Goal: Find specific page/section: Find specific page/section

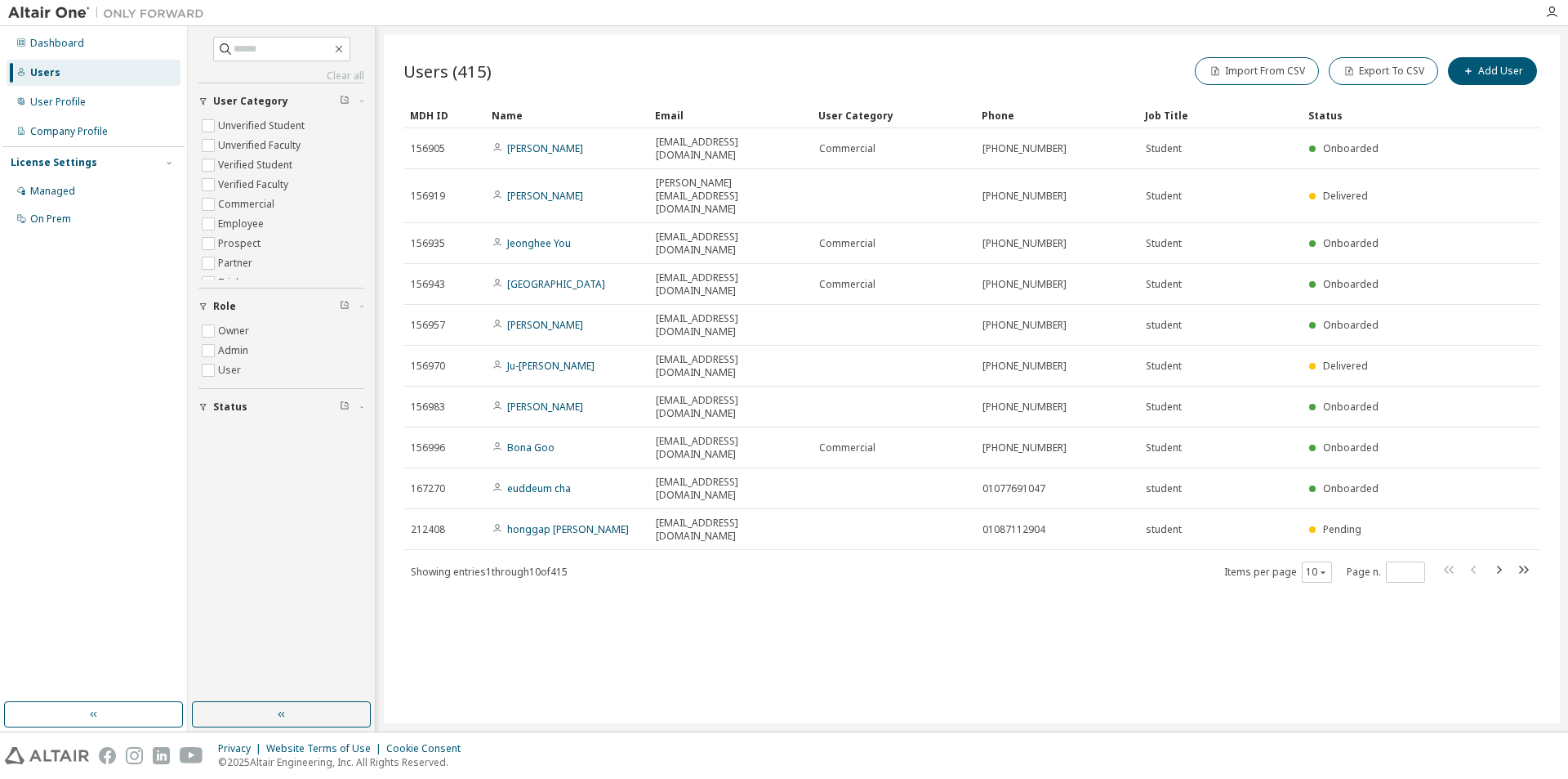
click at [1512, 557] on div "Users (415) Import From CSV Export To CSV Add User Clear Load Save Save As Fiel…" at bounding box center [971, 379] width 1176 height 689
click at [1503, 560] on icon "button" at bounding box center [1498, 570] width 20 height 20
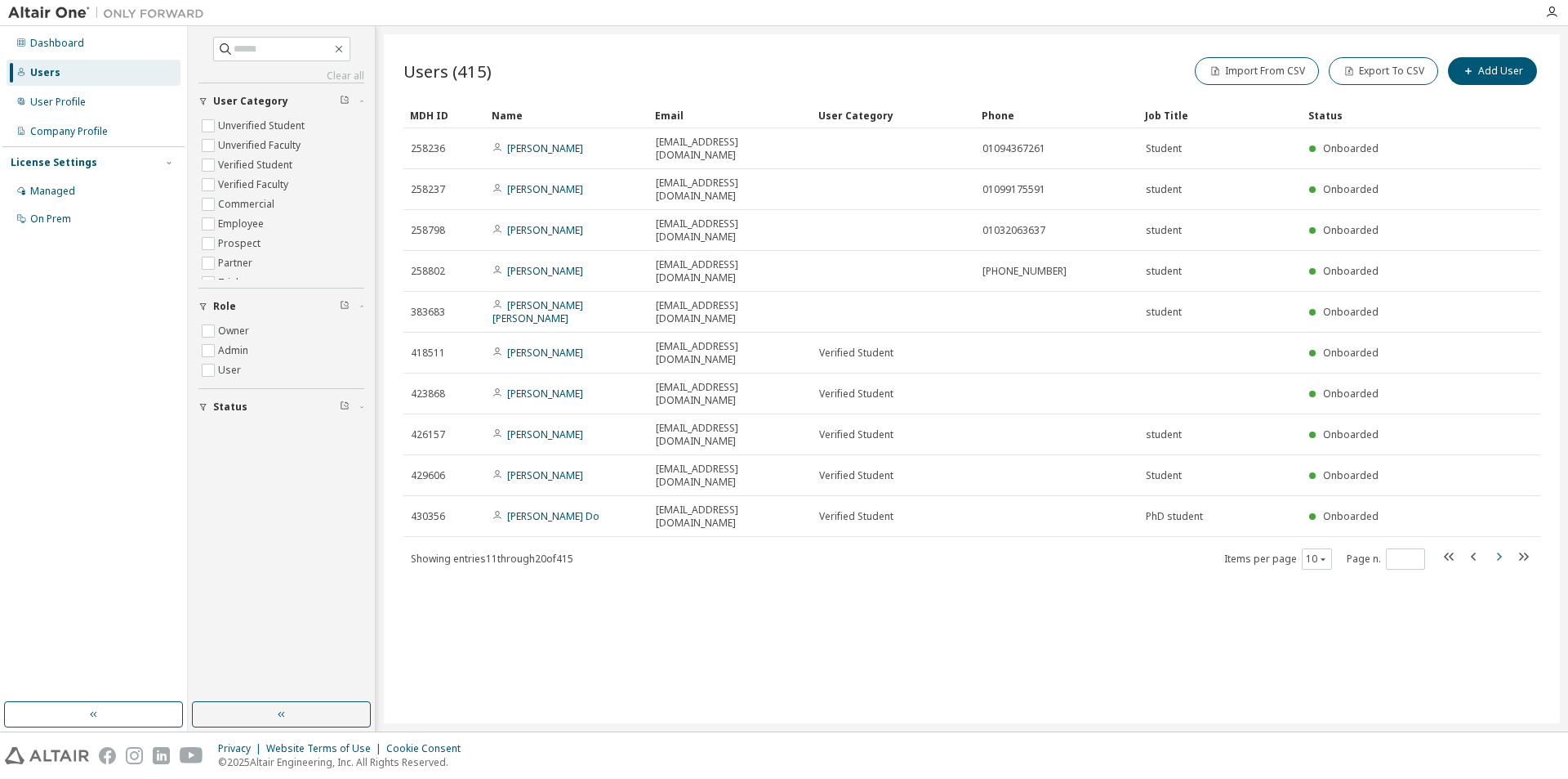
click at [1503, 547] on icon "button" at bounding box center [1498, 557] width 20 height 20
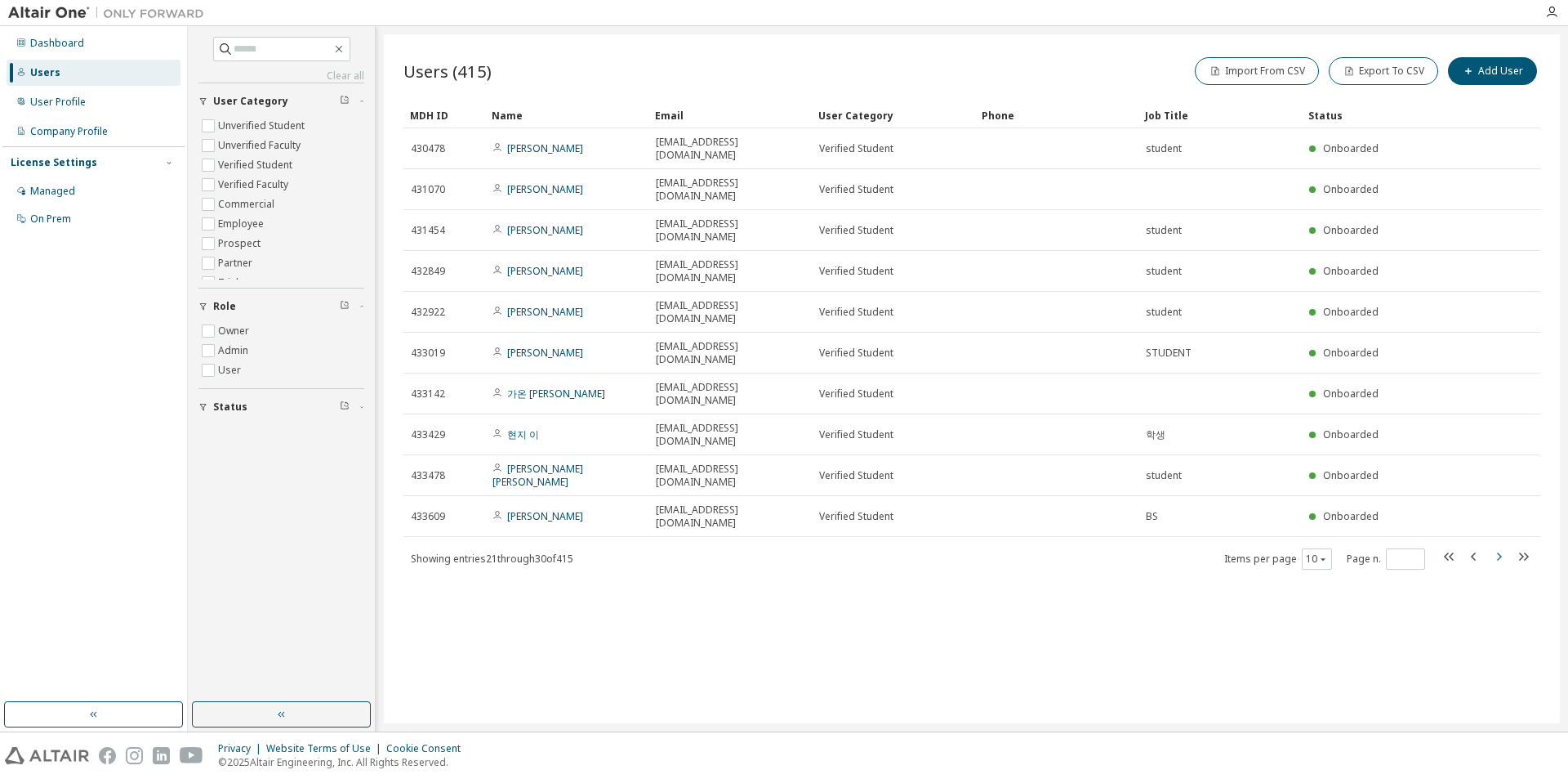
click at [1503, 547] on icon "button" at bounding box center [1498, 557] width 20 height 20
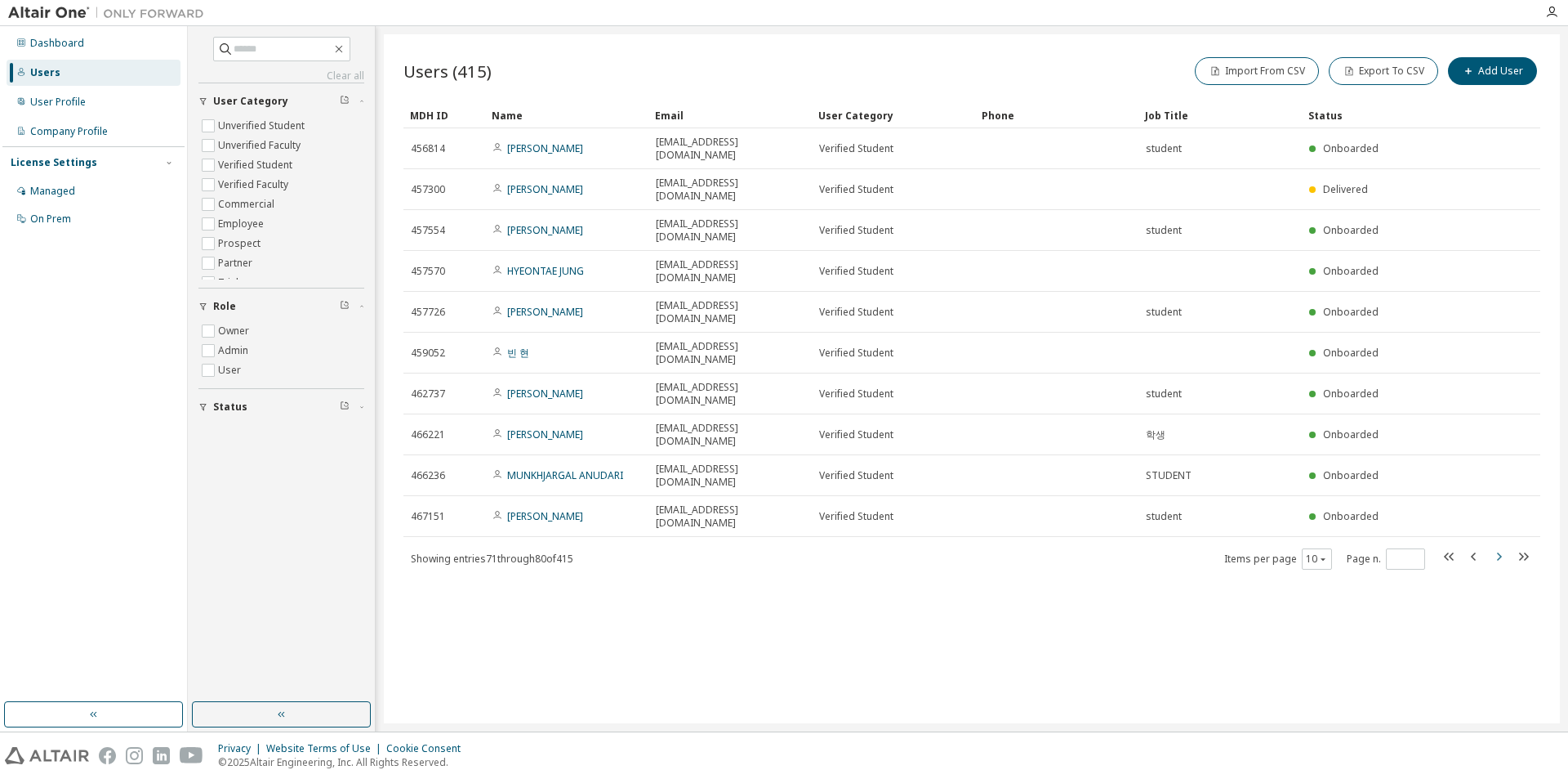
click at [1503, 547] on icon "button" at bounding box center [1498, 557] width 20 height 20
click at [1523, 547] on icon "button" at bounding box center [1524, 557] width 20 height 20
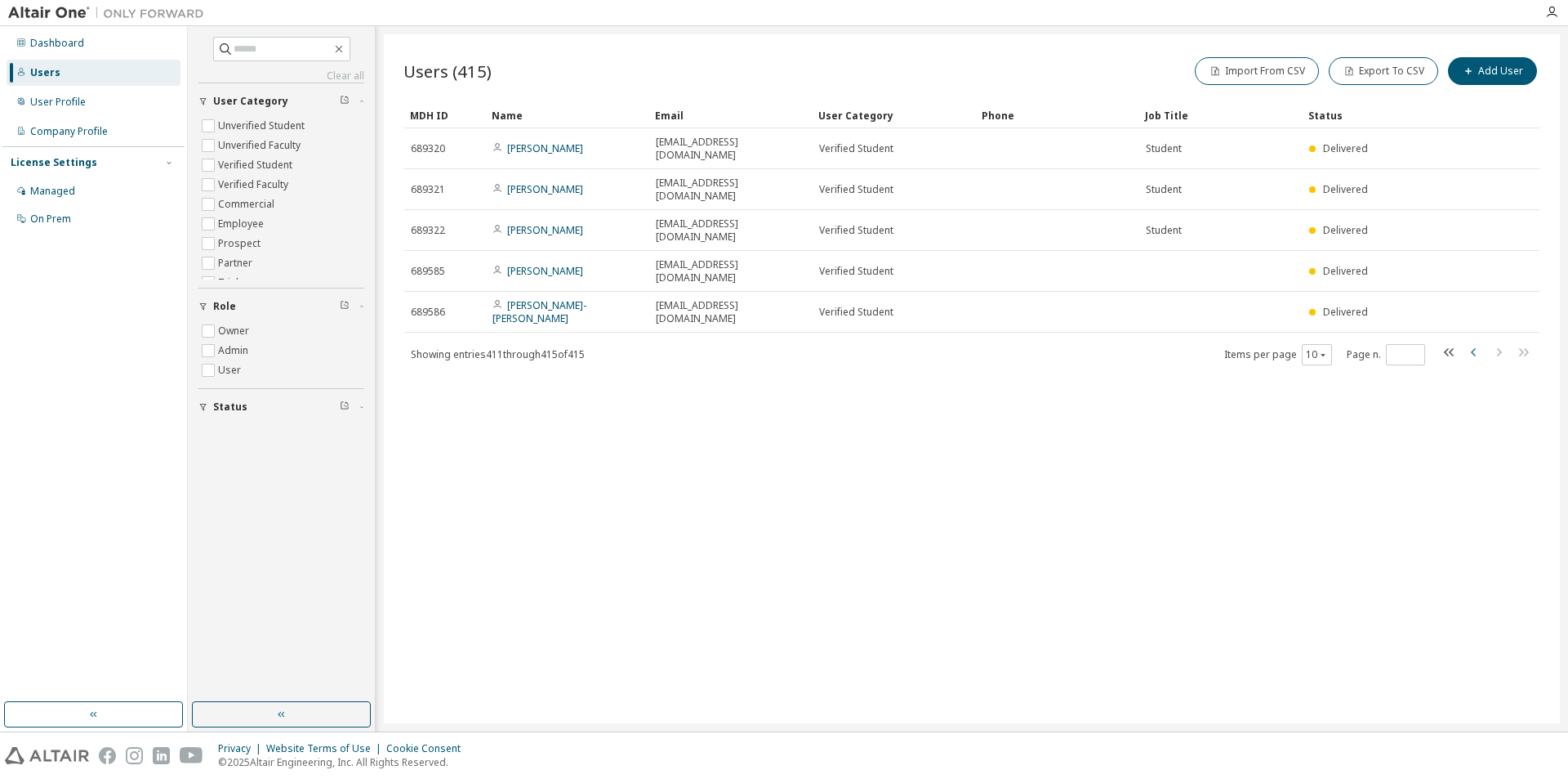
click at [1474, 348] on icon "button" at bounding box center [1473, 352] width 5 height 8
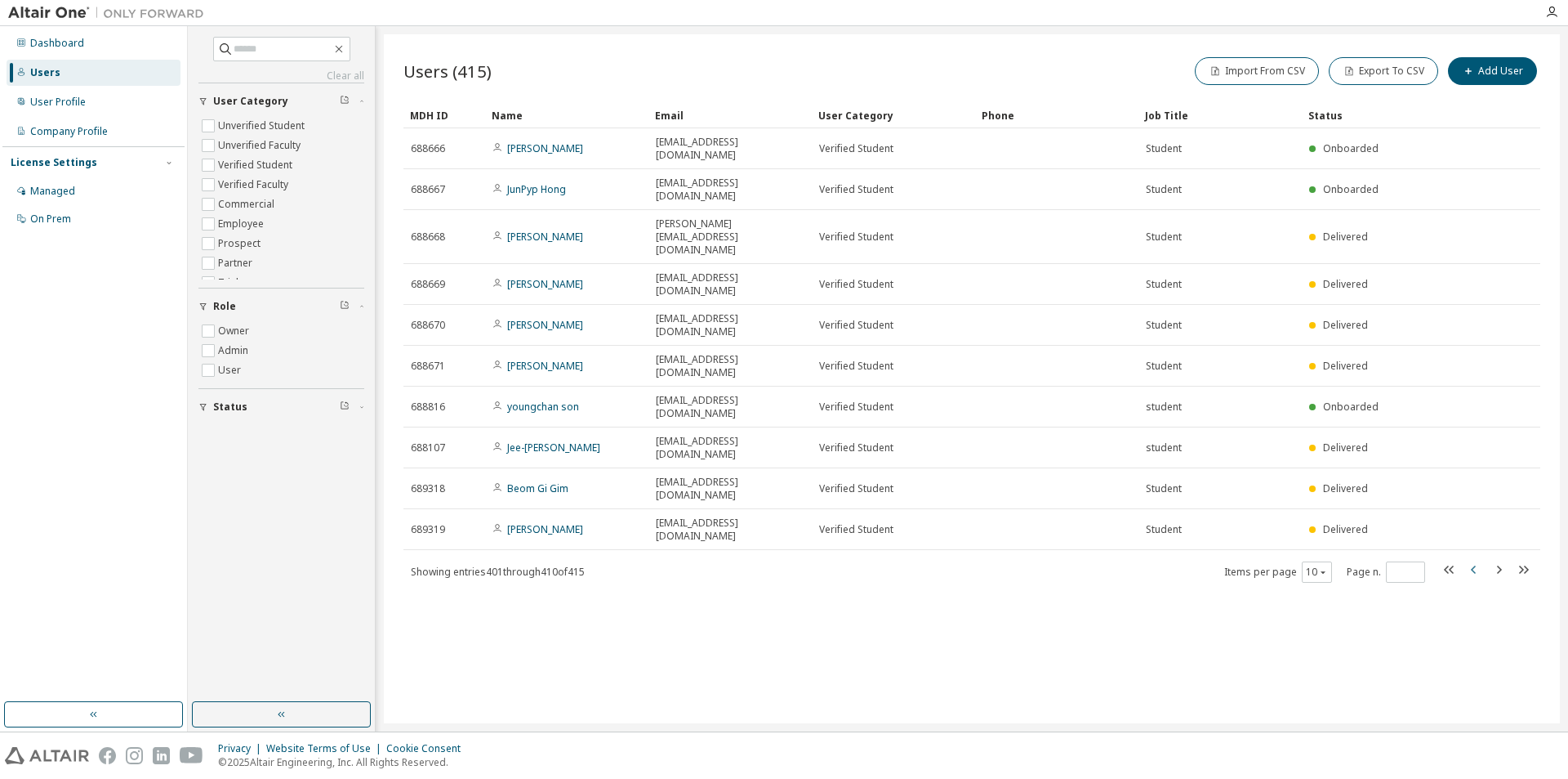
click at [1474, 560] on icon "button" at bounding box center [1474, 570] width 20 height 20
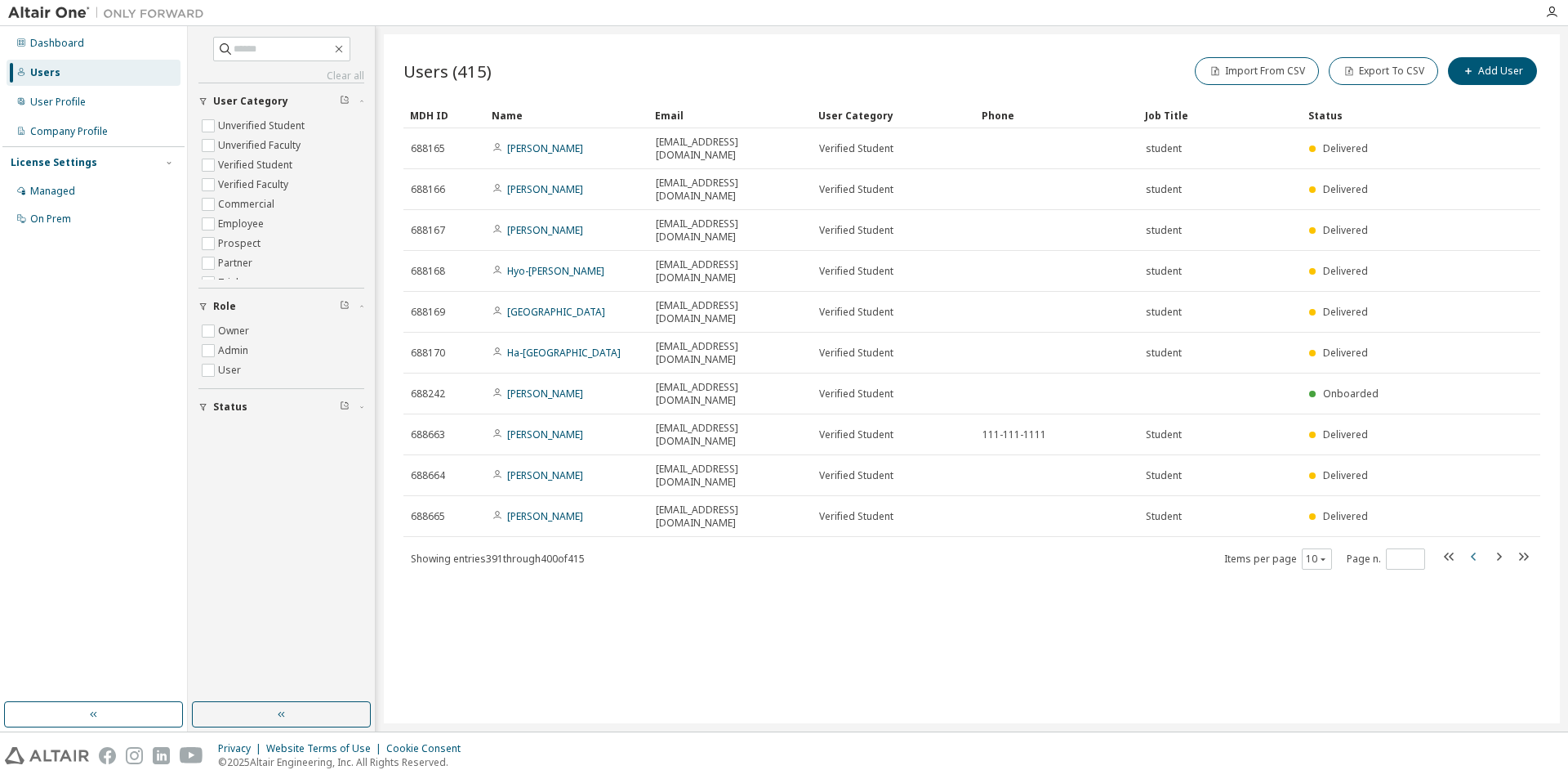
click at [1474, 547] on icon "button" at bounding box center [1474, 557] width 20 height 20
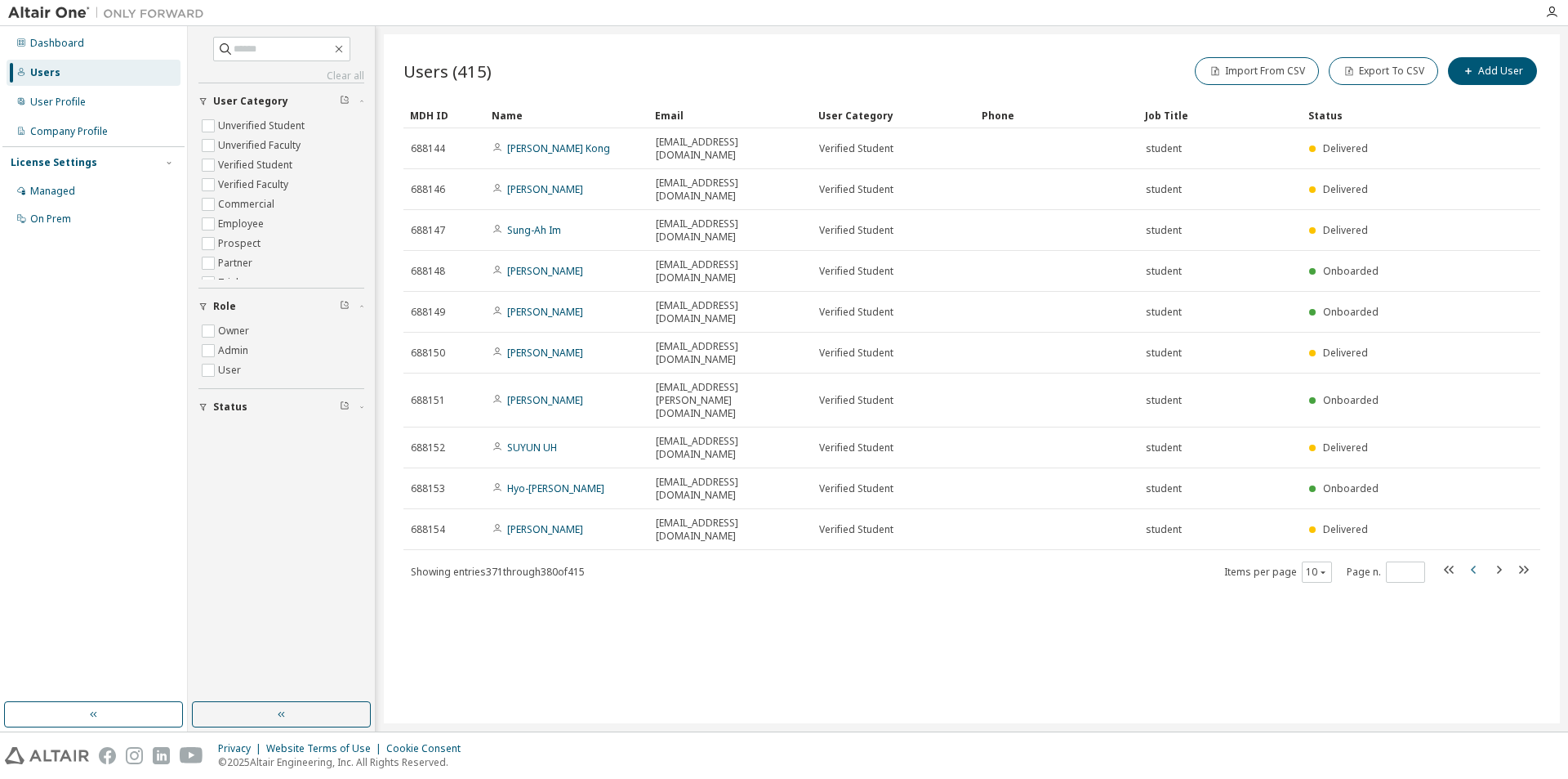
click at [1474, 560] on icon "button" at bounding box center [1474, 570] width 20 height 20
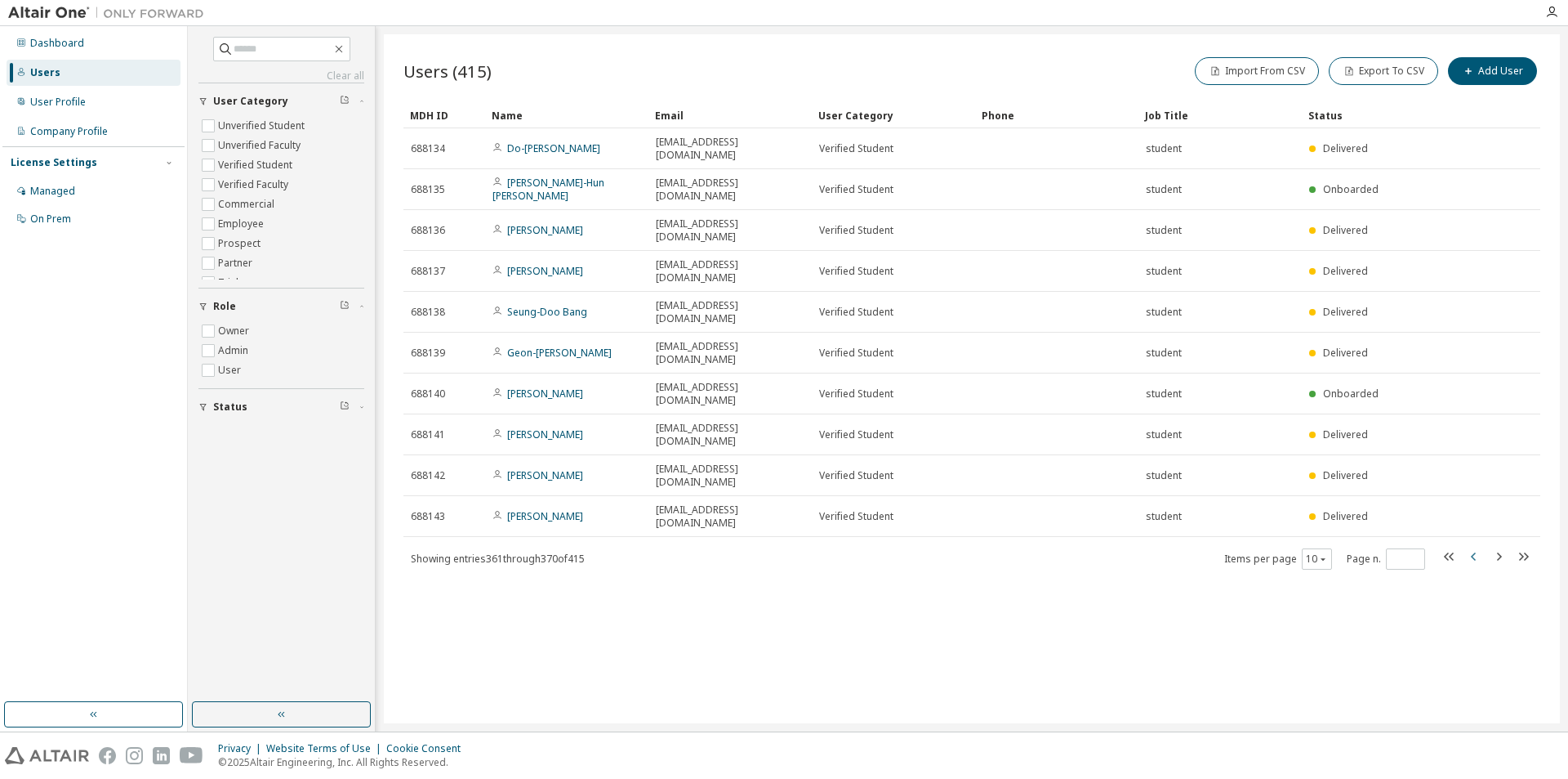
click at [1470, 547] on icon "button" at bounding box center [1474, 557] width 20 height 20
type input "**"
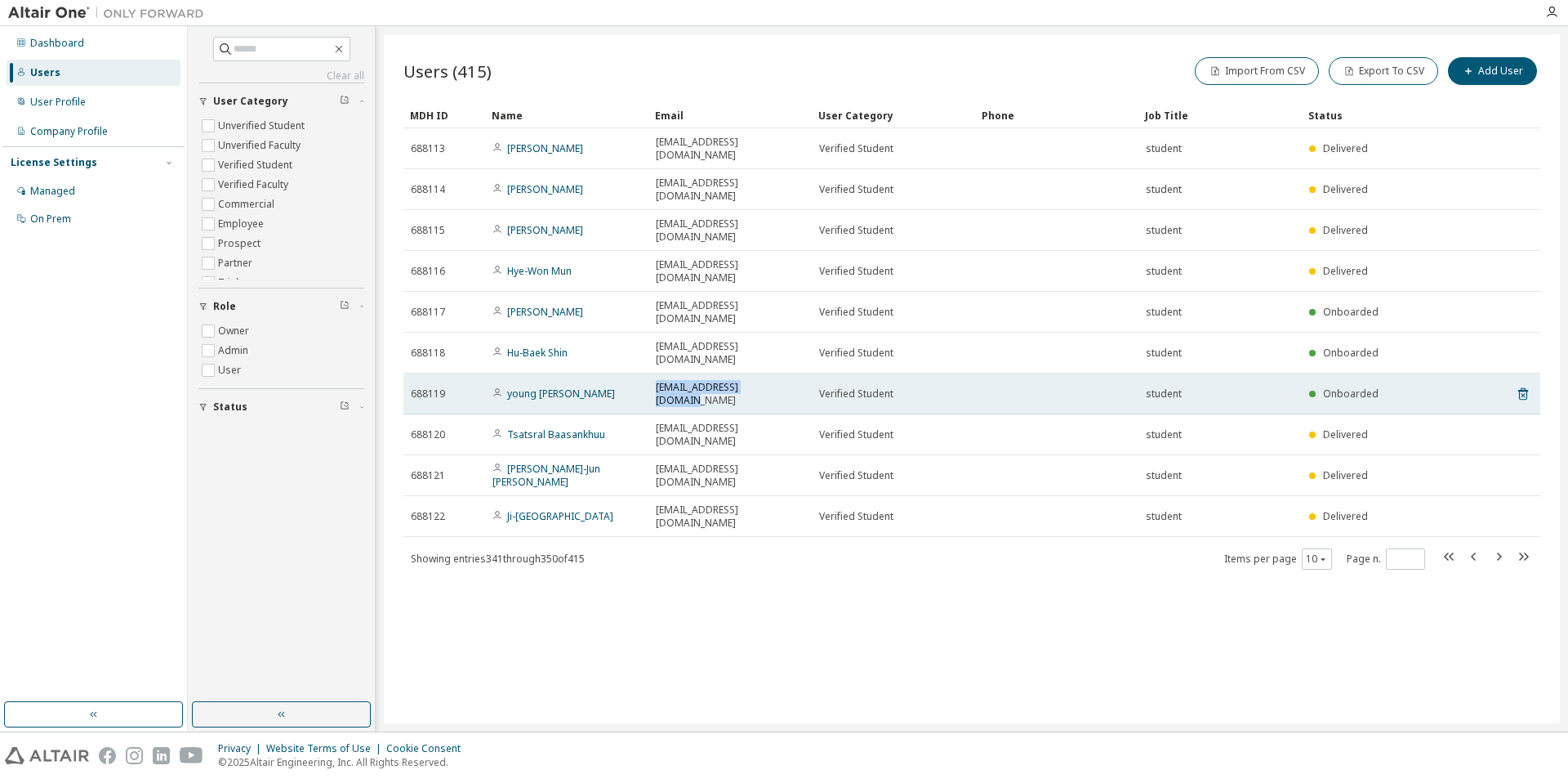
drag, startPoint x: 656, startPoint y: 309, endPoint x: 779, endPoint y: 309, distance: 123.0
click at [779, 381] on span "wjddudgns117@gmail.com" at bounding box center [730, 394] width 149 height 26
copy span "wjddudgns117@gmail.com"
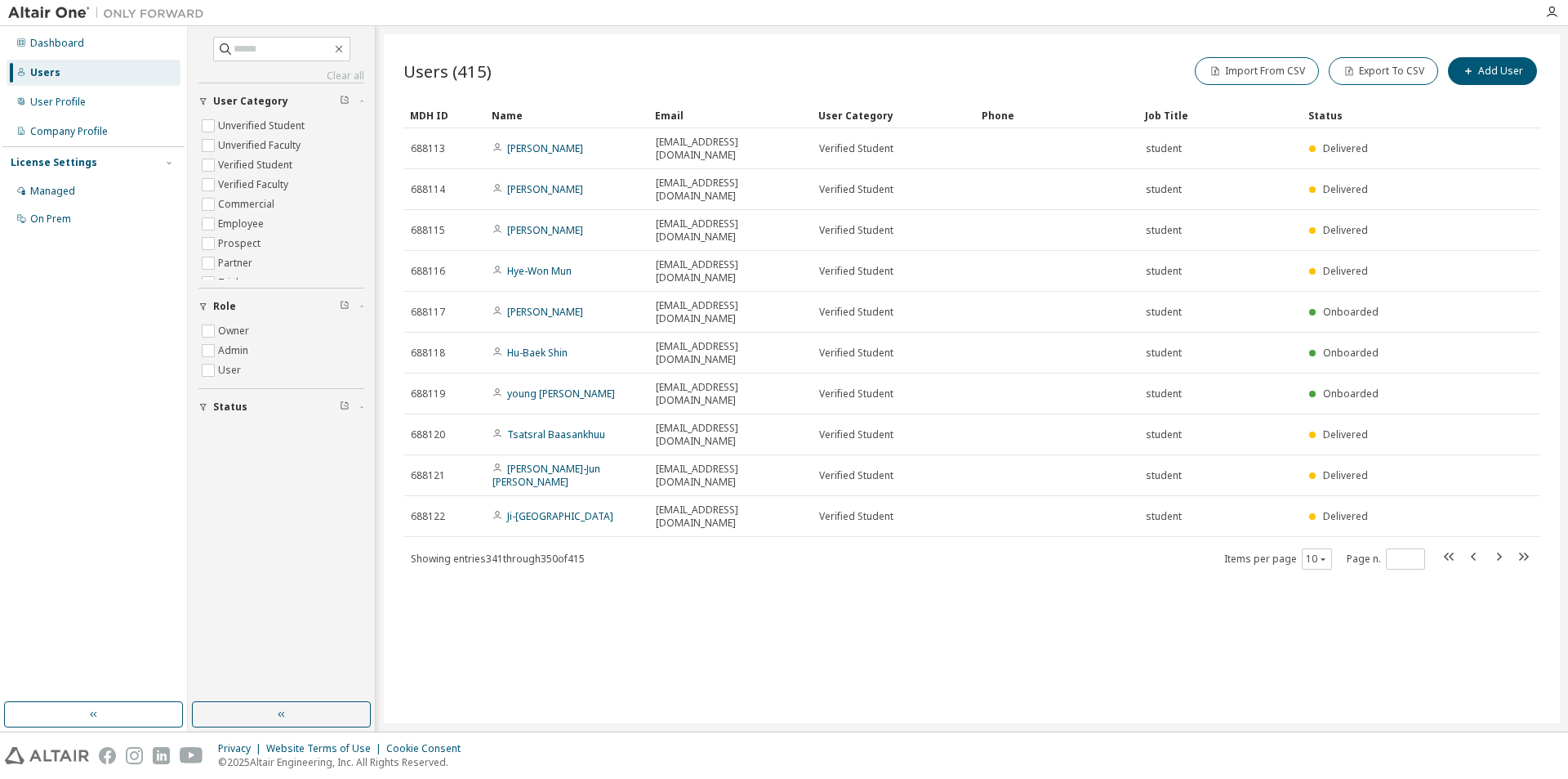
click at [820, 492] on div "Users (415) Import From CSV Export To CSV Add User Clear Load Save Save As Fiel…" at bounding box center [971, 379] width 1176 height 689
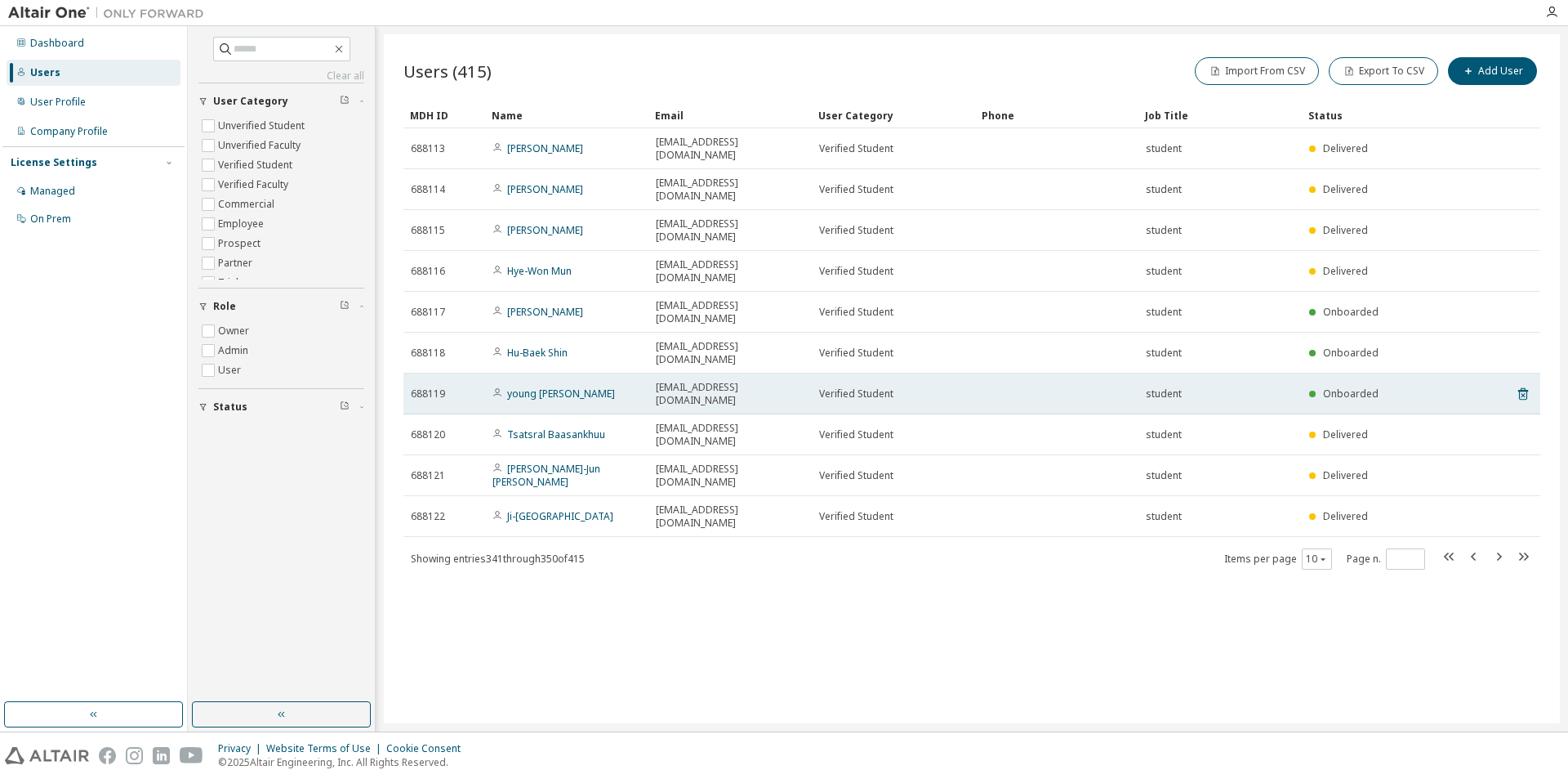
click at [710, 381] on span "wjddudgns117@gmail.com" at bounding box center [730, 394] width 149 height 26
